Goal: Task Accomplishment & Management: Use online tool/utility

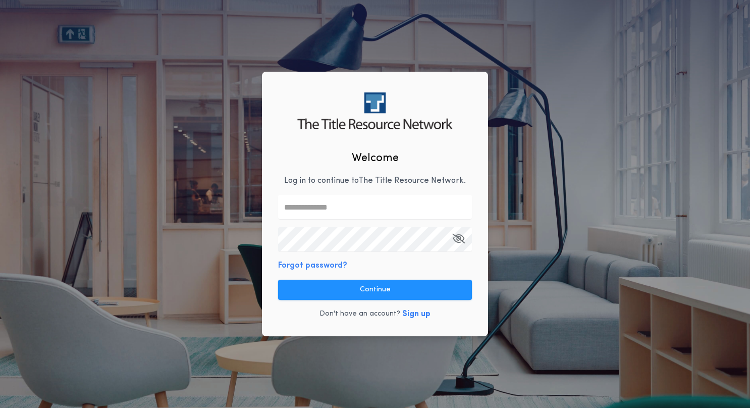
type input "**********"
click at [415, 314] on button "Sign up" at bounding box center [416, 314] width 28 height 12
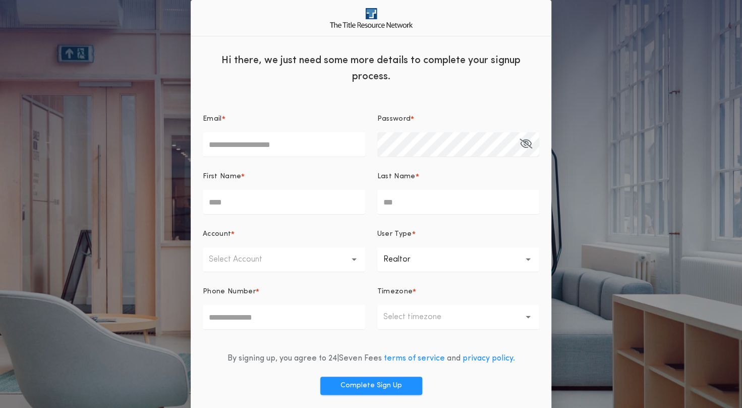
scroll to position [35, 0]
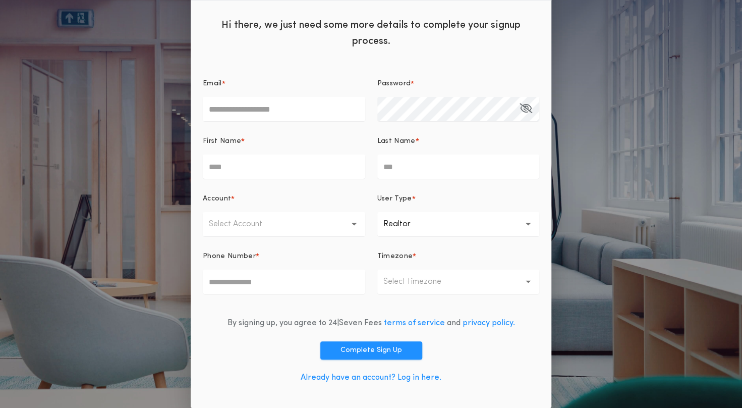
click at [427, 379] on link "Already have an account? Log in here." at bounding box center [371, 378] width 141 height 8
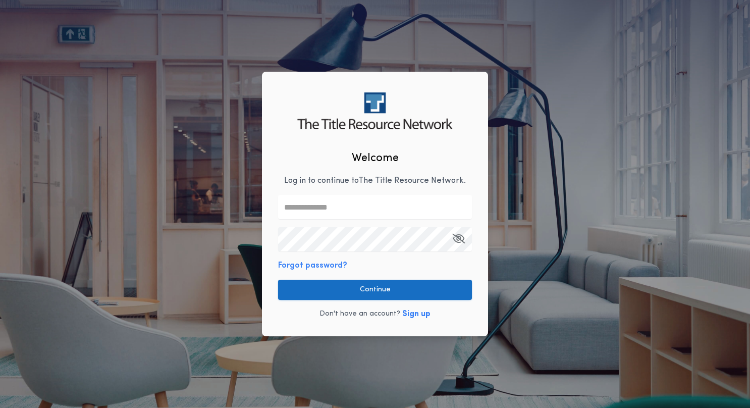
type input "**********"
click at [401, 297] on button "Continue" at bounding box center [375, 290] width 194 height 20
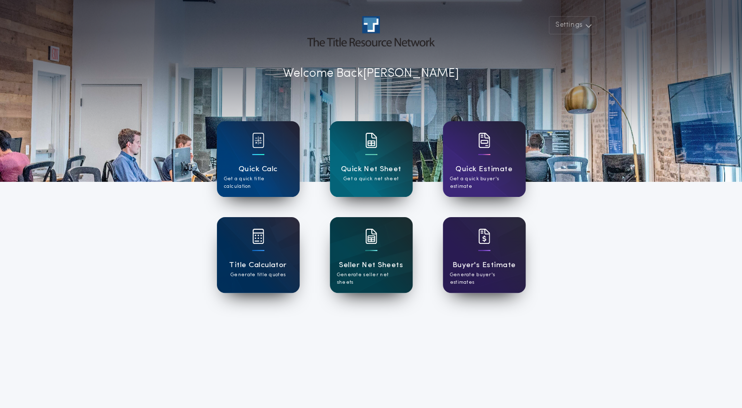
click at [369, 253] on div at bounding box center [371, 243] width 12 height 28
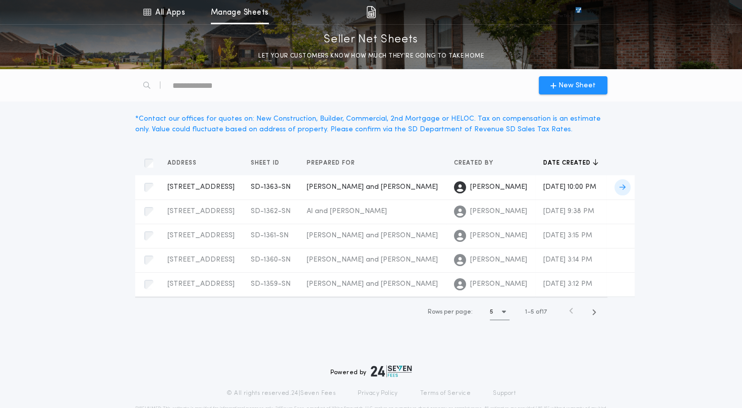
click at [334, 199] on td "[PERSON_NAME] and [PERSON_NAME]" at bounding box center [372, 187] width 147 height 24
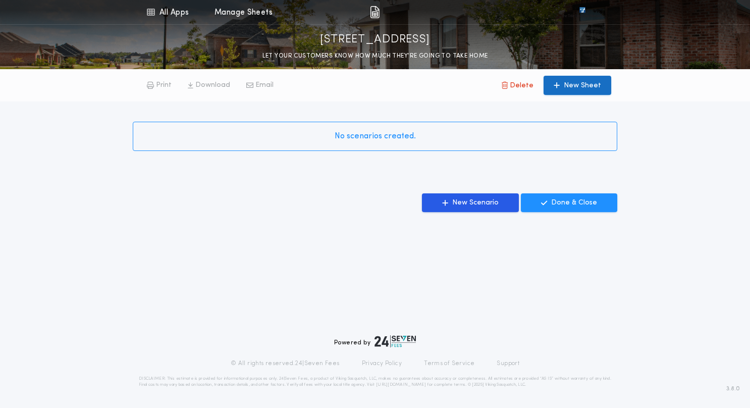
click at [576, 87] on p "New Sheet" at bounding box center [582, 86] width 37 height 10
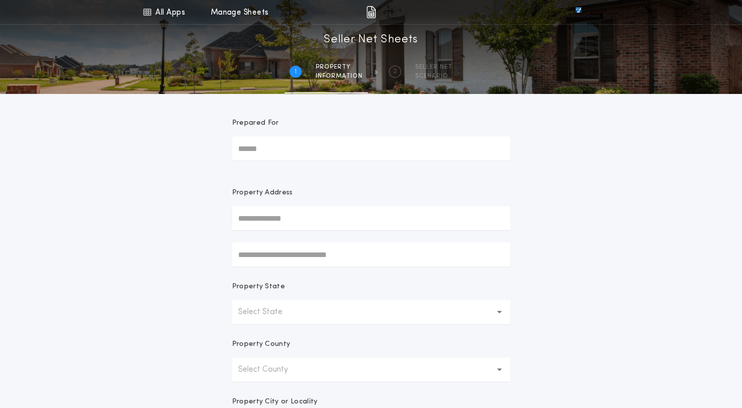
click at [306, 176] on form "Prepared For Property Address Property State Select State Property County Selec…" at bounding box center [371, 316] width 303 height 444
click at [303, 145] on input "Prepared For" at bounding box center [371, 148] width 279 height 24
